Goal: Communication & Community: Ask a question

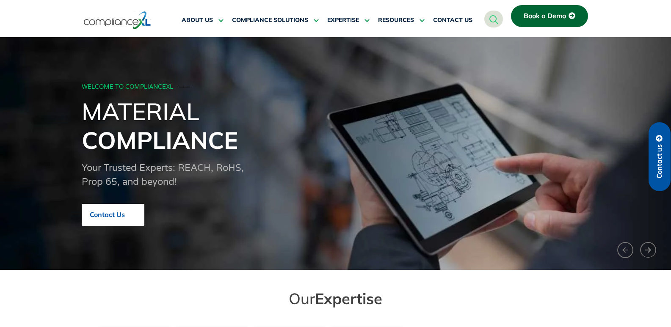
click at [136, 216] on icon at bounding box center [133, 214] width 7 height 7
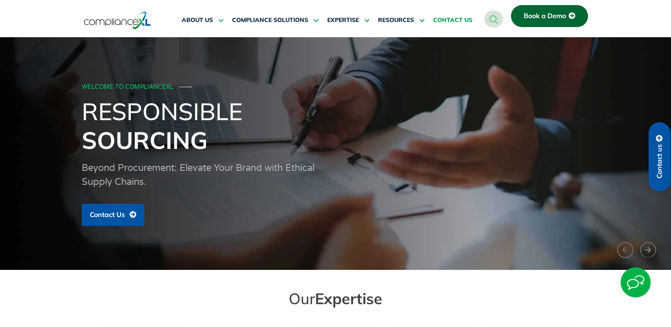
click at [458, 25] on link "CONTACT US" at bounding box center [452, 20] width 39 height 20
click at [455, 17] on span "CONTACT US" at bounding box center [452, 21] width 39 height 8
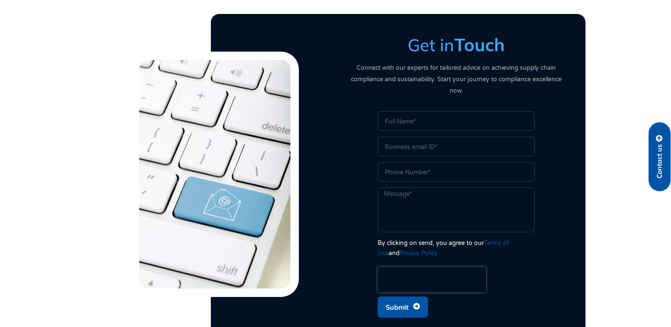
scroll to position [353, 0]
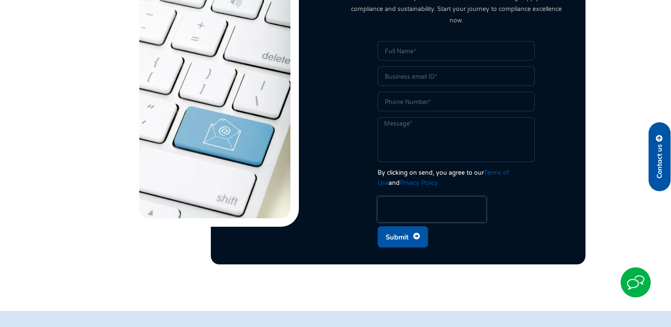
click at [437, 118] on textarea "Message" at bounding box center [456, 139] width 157 height 45
paste textarea "Wikipedia is considered to be the World’s most significant tool for reference m…"
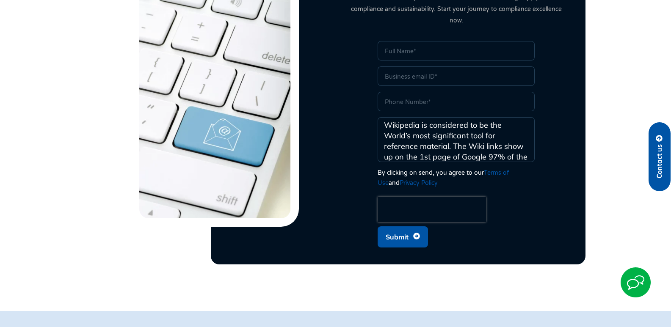
scroll to position [203, 0]
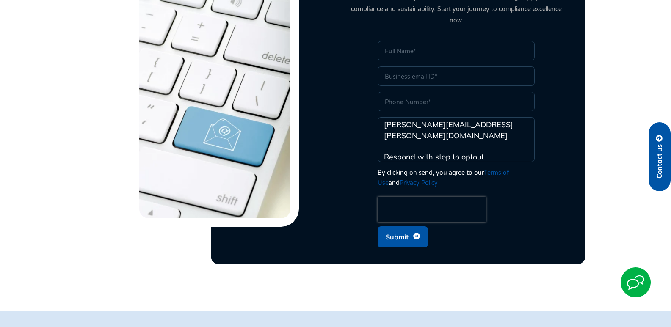
type textarea "Wikipedia is considered to be the World’s most significant tool for reference m…"
drag, startPoint x: 428, startPoint y: 96, endPoint x: 444, endPoint y: 96, distance: 16.5
click at [428, 96] on input "Phone" at bounding box center [456, 101] width 157 height 19
type input "8149805065"
type input "[PERSON_NAME]"
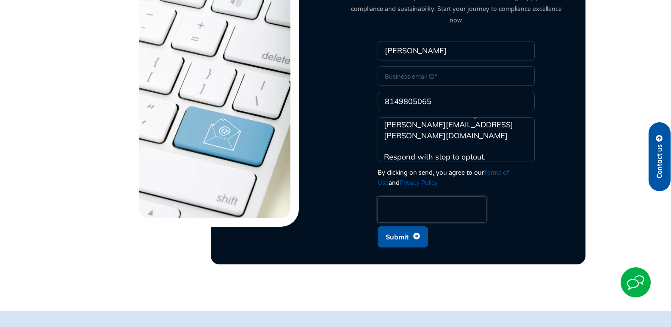
type input "[PERSON_NAME][EMAIL_ADDRESS][PERSON_NAME][DOMAIN_NAME]"
click at [400, 229] on span "Submit" at bounding box center [397, 237] width 23 height 16
click at [468, 232] on div "Name [PERSON_NAME] Email [PERSON_NAME][EMAIL_ADDRESS][PERSON_NAME][DOMAIN_NAME]…" at bounding box center [456, 146] width 161 height 211
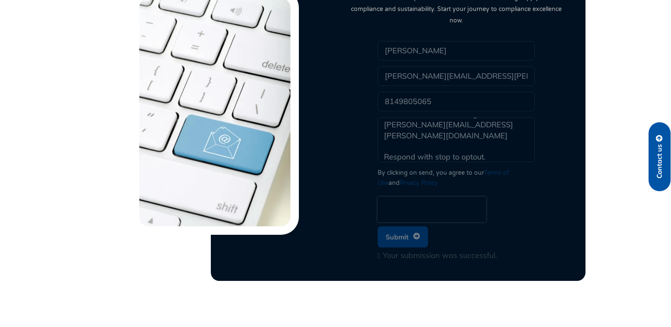
scroll to position [0, 0]
